Goal: Task Accomplishment & Management: Manage account settings

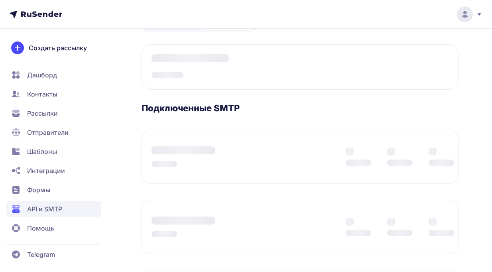
scroll to position [64, 0]
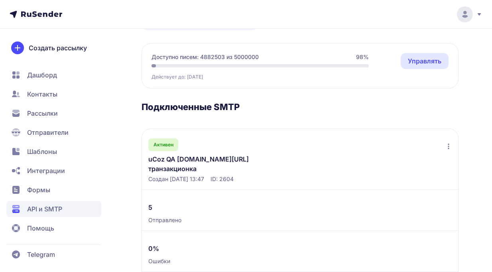
click at [184, 163] on link "uCoz QA [DOMAIN_NAME][URL] транзакционка" at bounding box center [210, 163] width 124 height 19
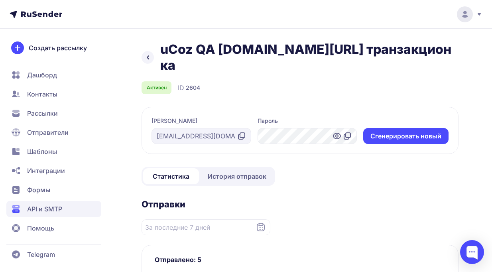
click at [234, 171] on span "История отправок" at bounding box center [237, 176] width 59 height 10
